Goal: Download file/media: Obtain a digital file from the website

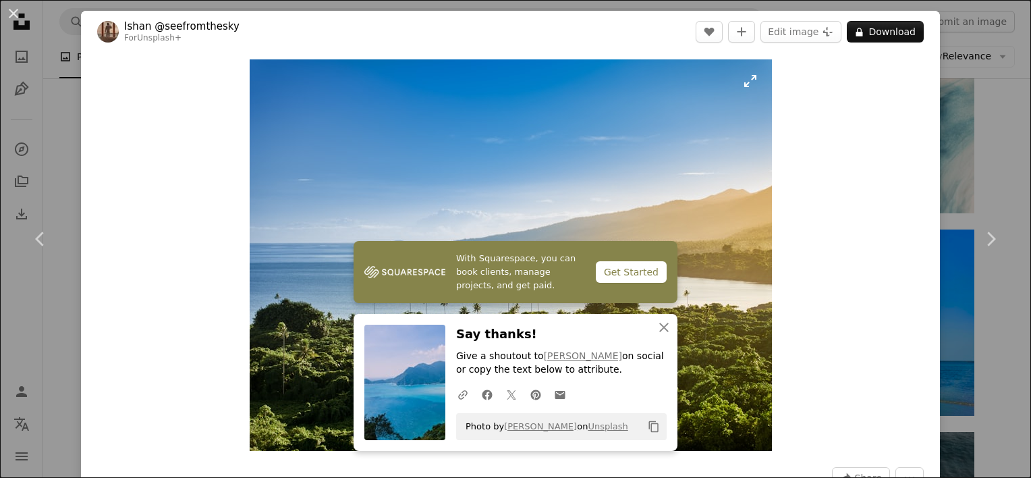
scroll to position [11673, 0]
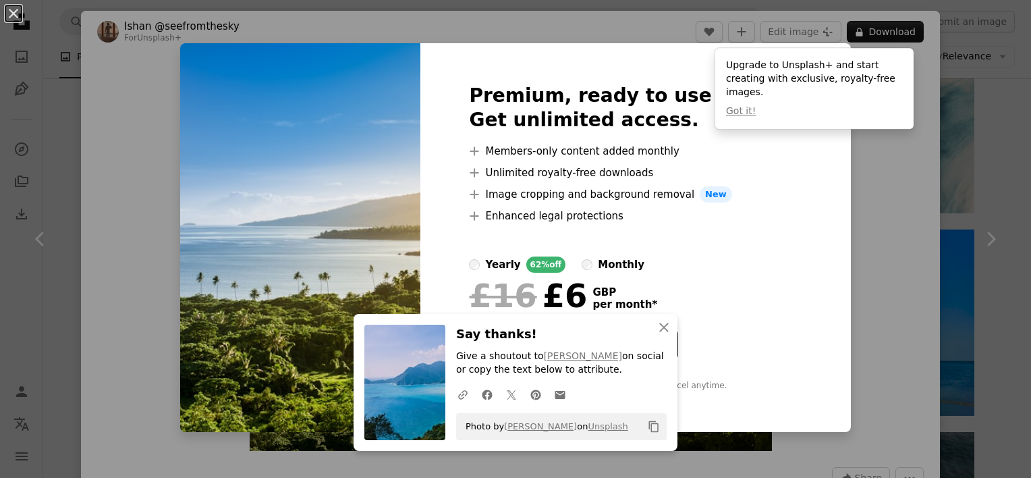
click at [875, 257] on div "An X shape Premium, ready to use images. Get unlimited access. A plus sign Memb…" at bounding box center [515, 239] width 1031 height 478
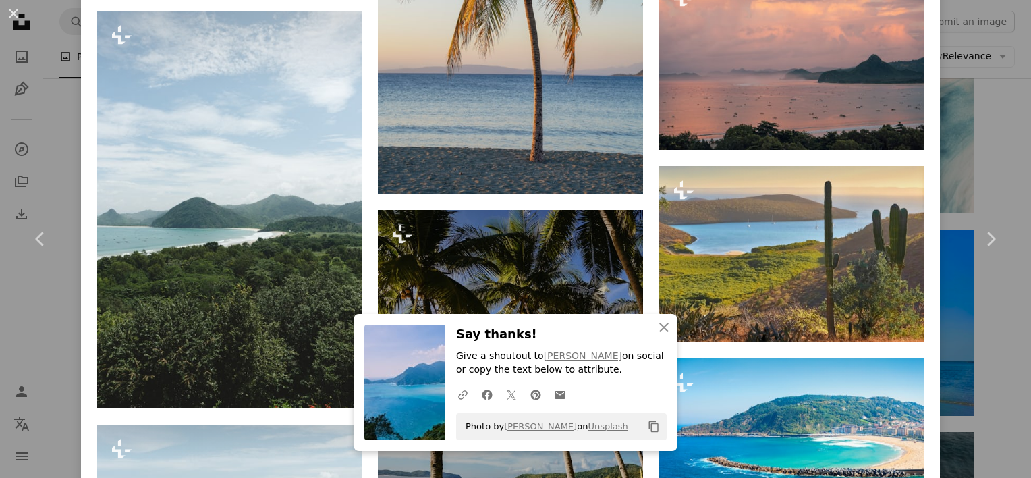
scroll to position [1417, 0]
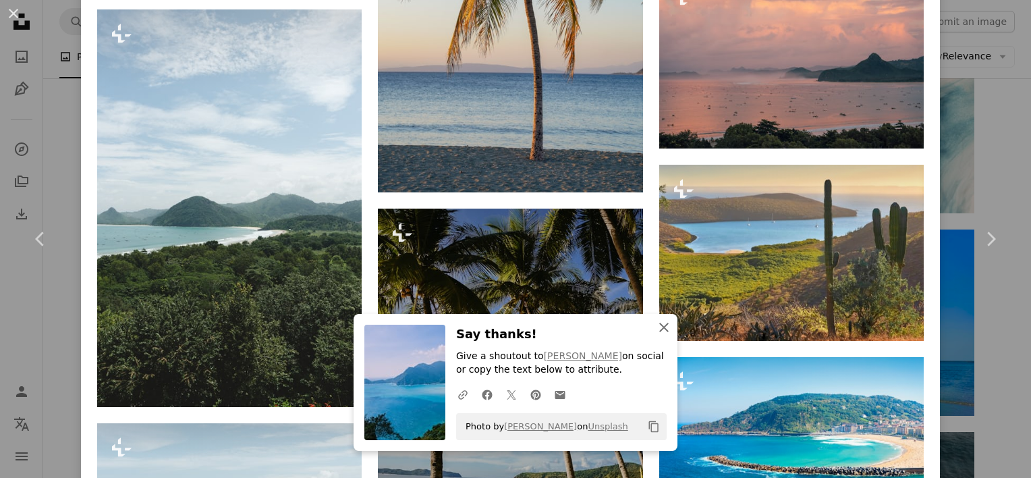
click at [657, 327] on icon "An X shape" at bounding box center [664, 327] width 16 height 16
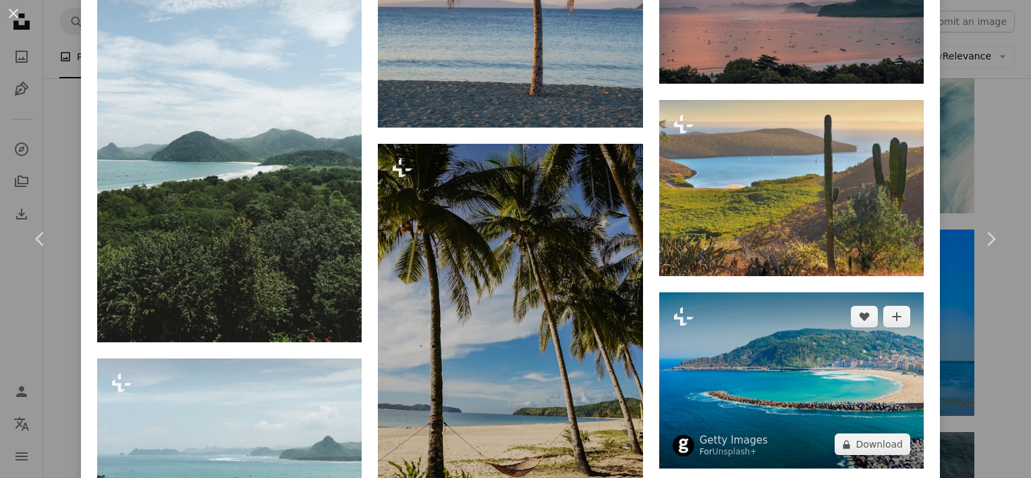
scroll to position [1619, 0]
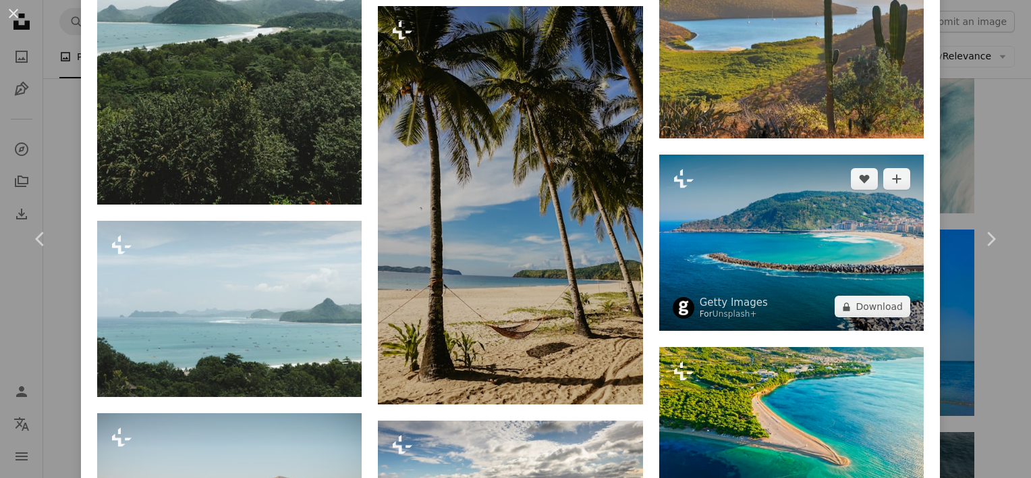
click at [866, 219] on img at bounding box center [791, 243] width 264 height 176
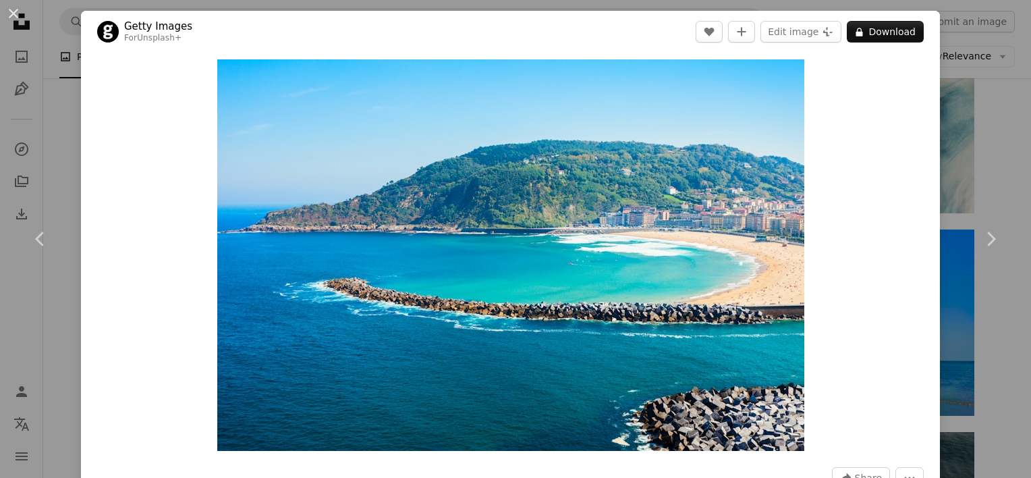
click at [1005, 134] on div "An X shape Chevron left Chevron right Getty Images For Unsplash+ A heart A plus…" at bounding box center [515, 239] width 1031 height 478
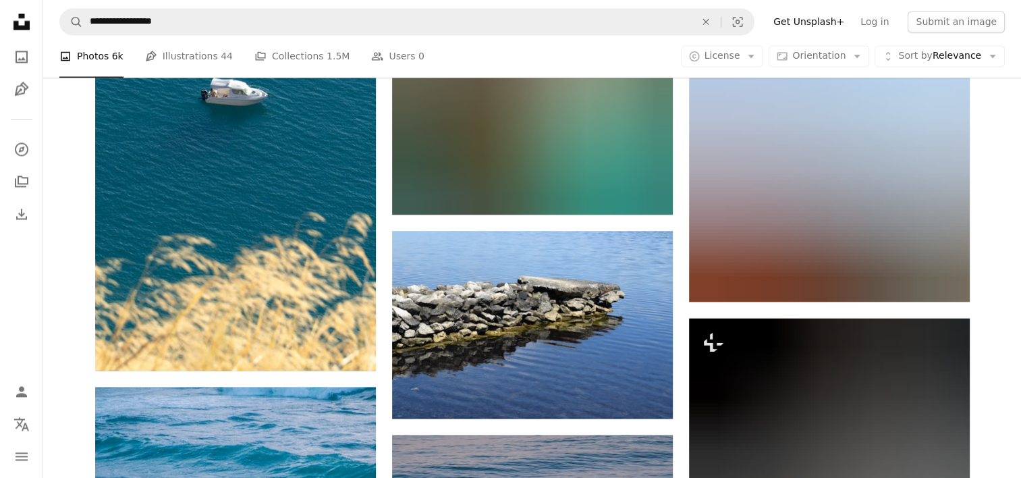
scroll to position [22940, 0]
